Goal: Find specific page/section: Find specific page/section

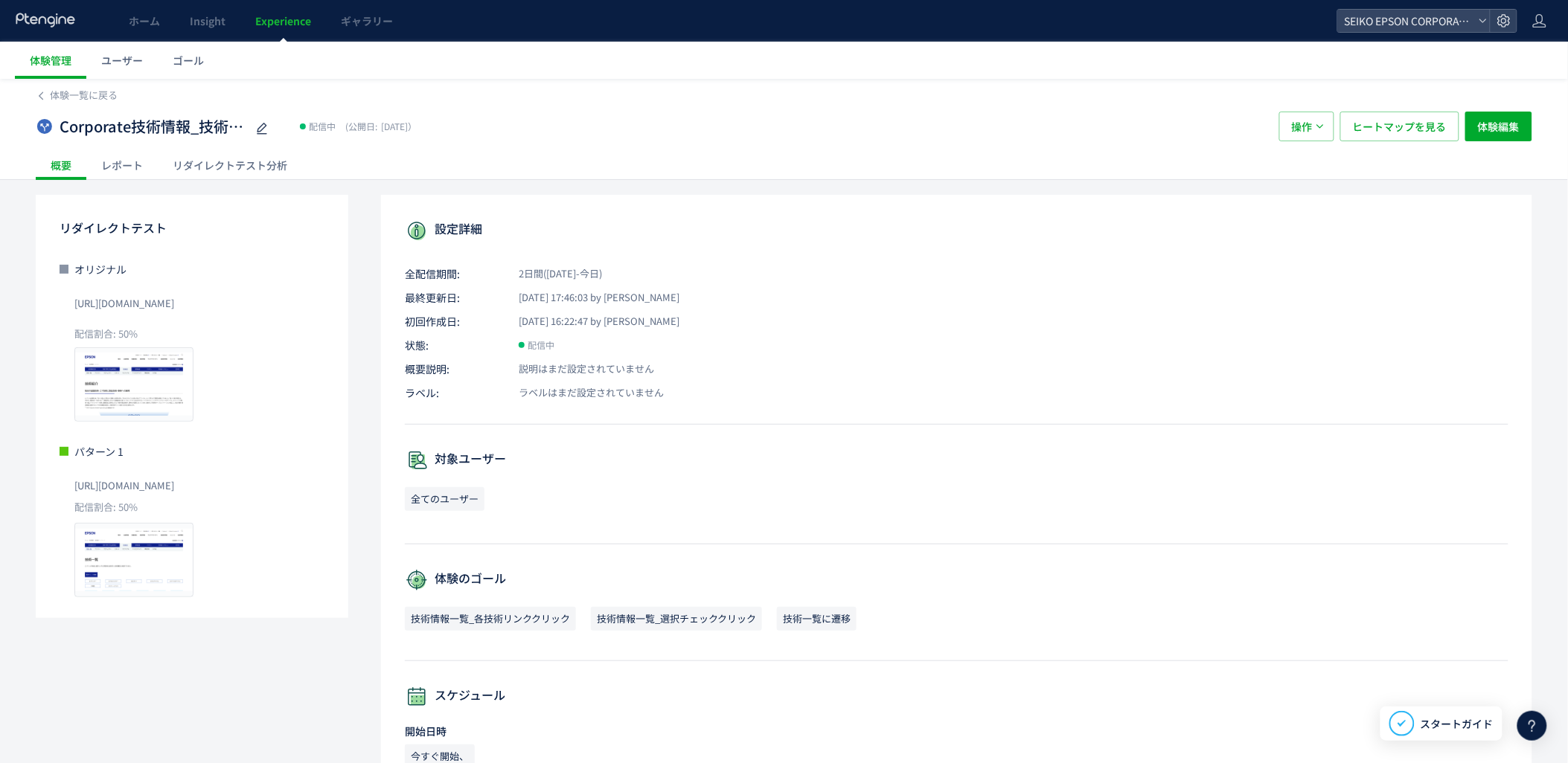
click at [287, 16] on span "Experience" at bounding box center [282, 20] width 56 height 15
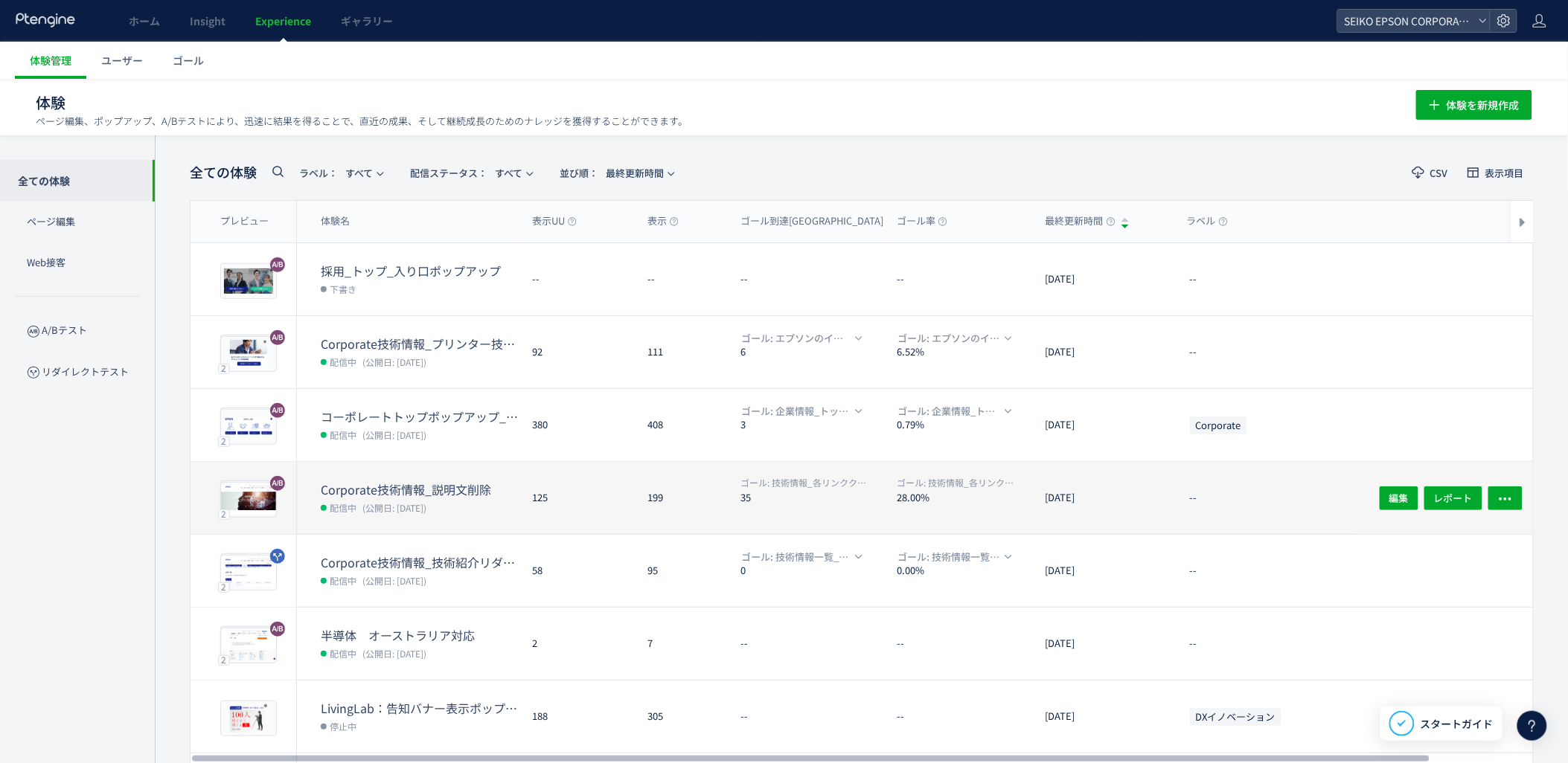
click at [551, 490] on div "125" at bounding box center [578, 498] width 116 height 72
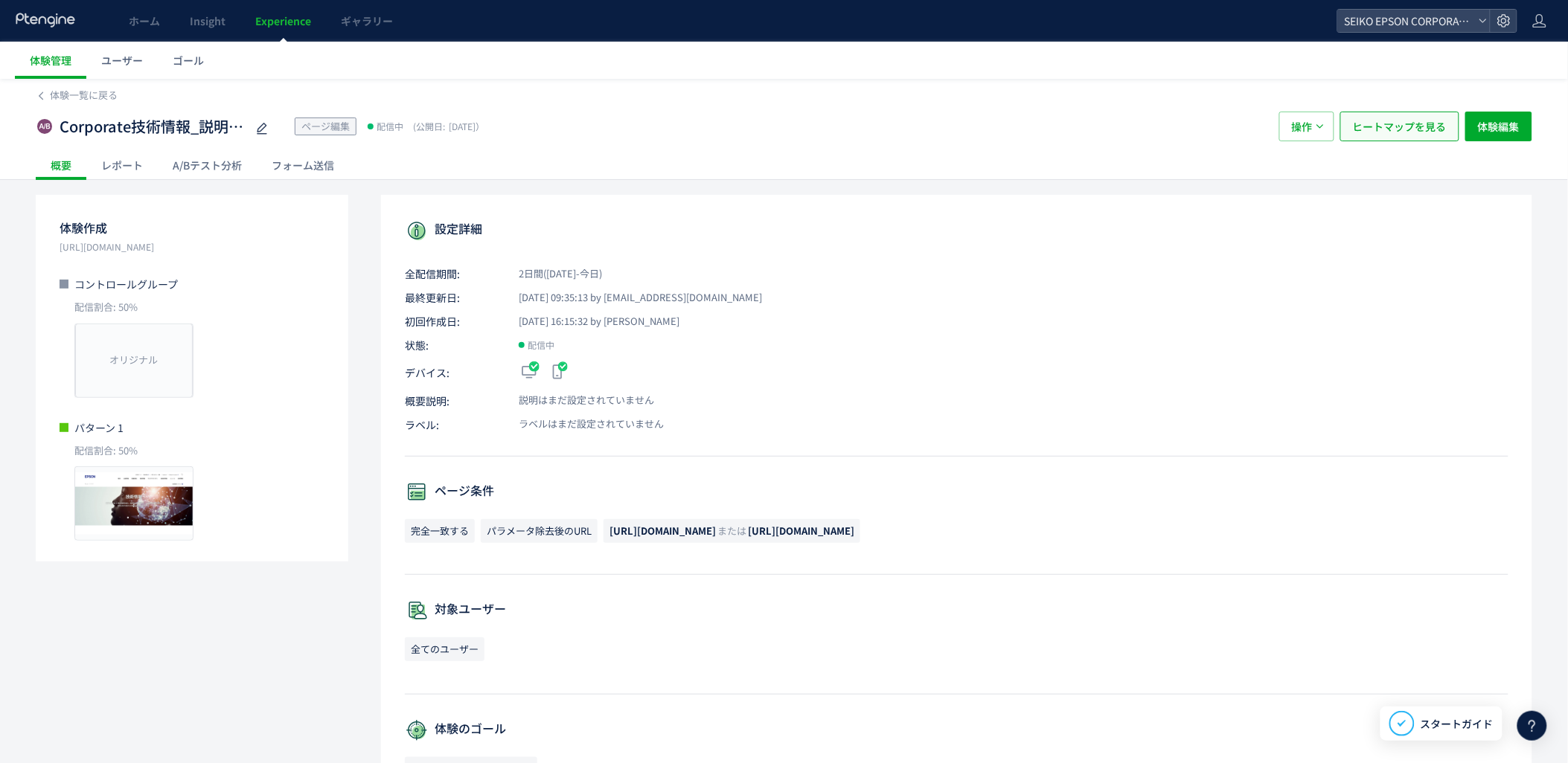
click at [1408, 121] on span "ヒートマップを見る" at bounding box center [1400, 127] width 94 height 30
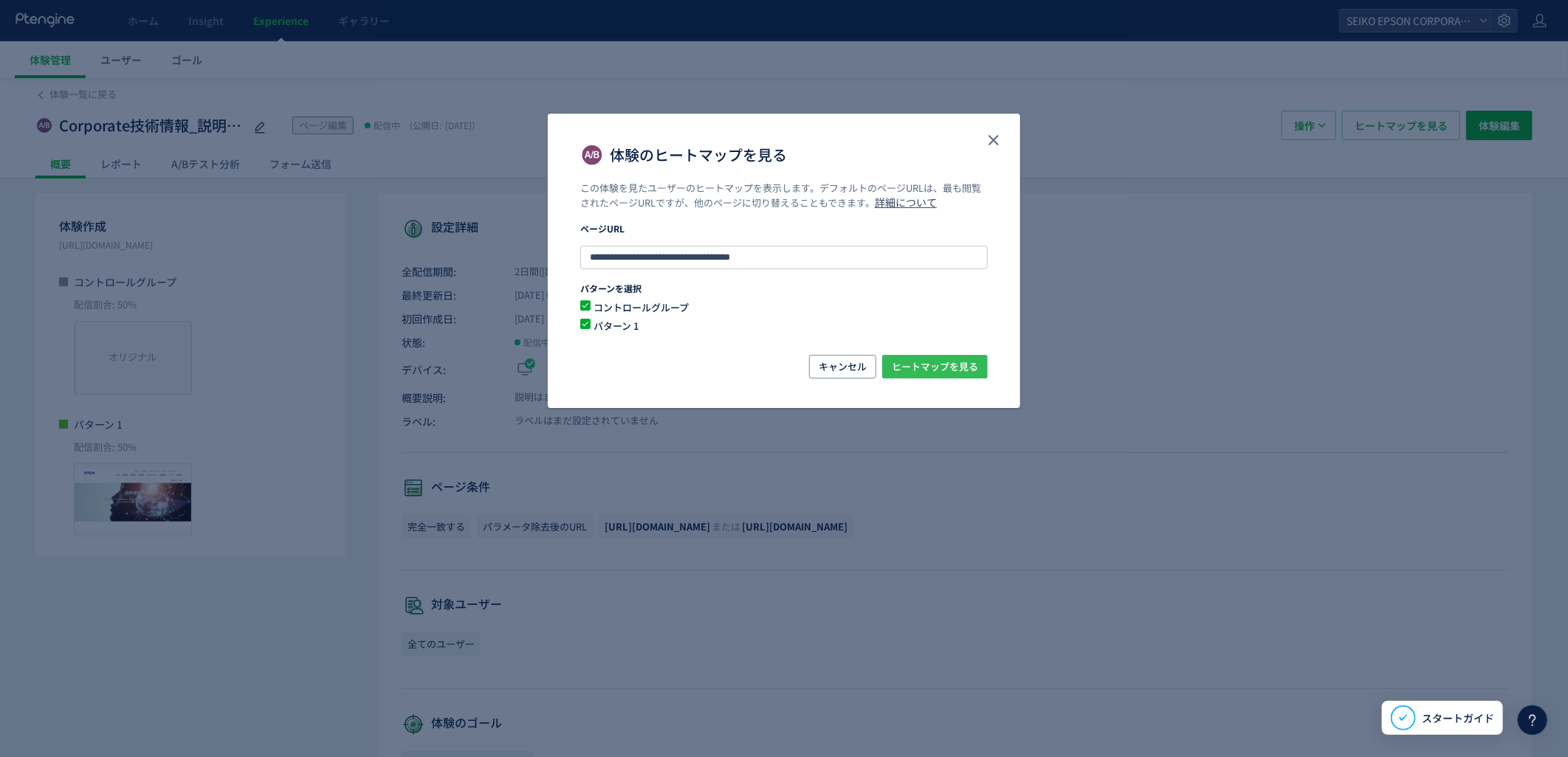
click at [946, 360] on span "ヒートマップを見る" at bounding box center [934, 367] width 87 height 24
